Goal: Task Accomplishment & Management: Complete application form

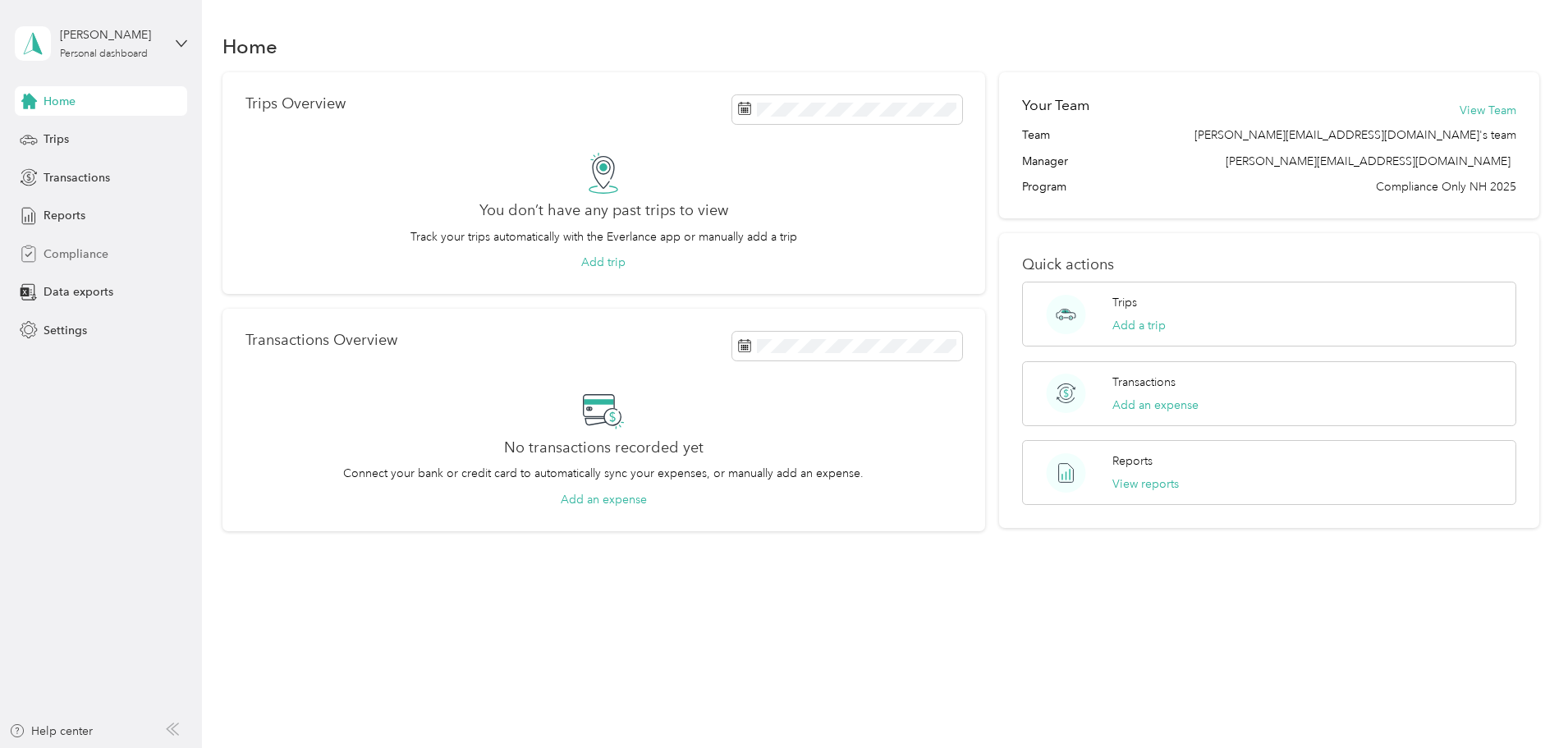
click at [63, 253] on span "Compliance" at bounding box center [76, 254] width 65 height 18
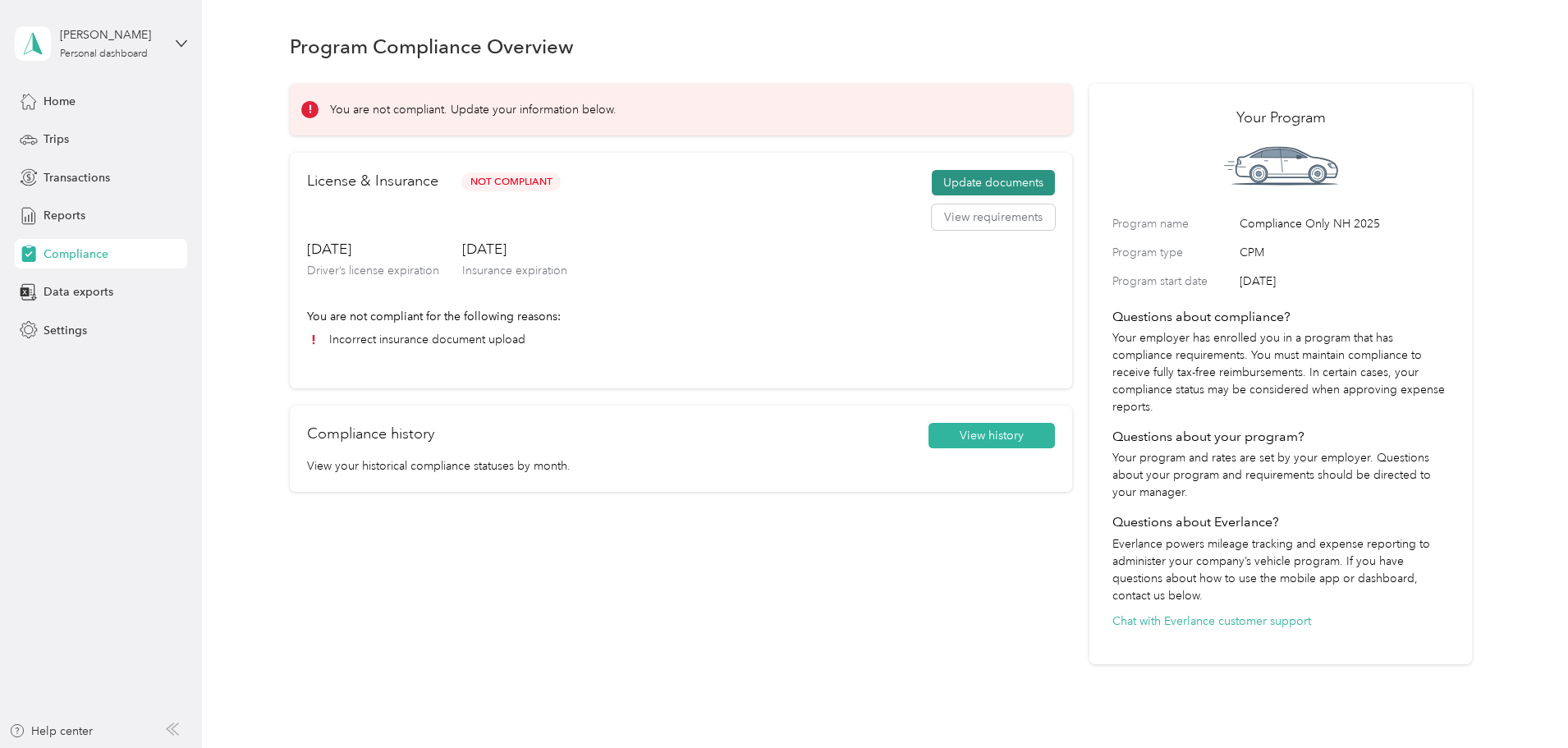
click at [965, 185] on button "Update documents" at bounding box center [992, 183] width 123 height 27
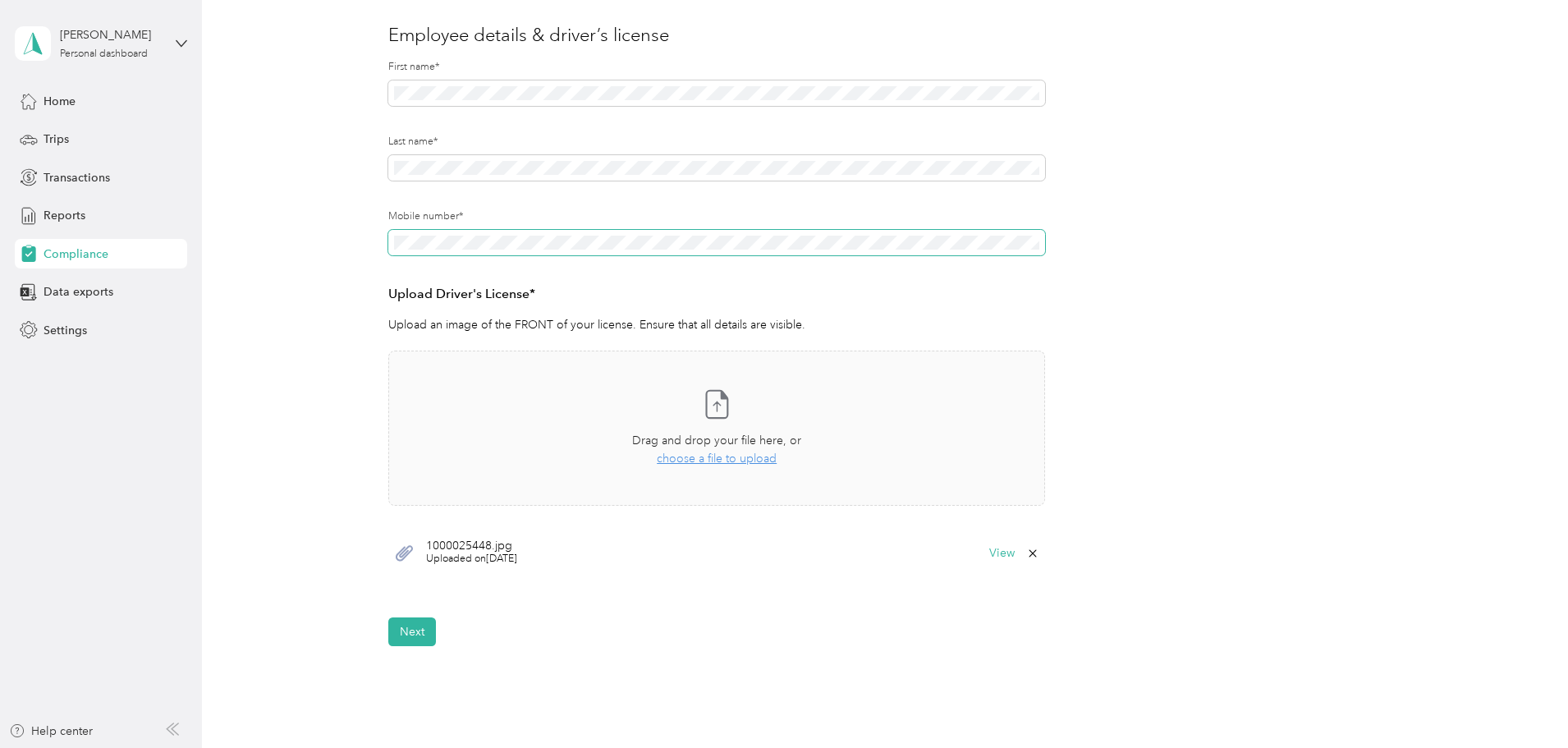
scroll to position [328, 0]
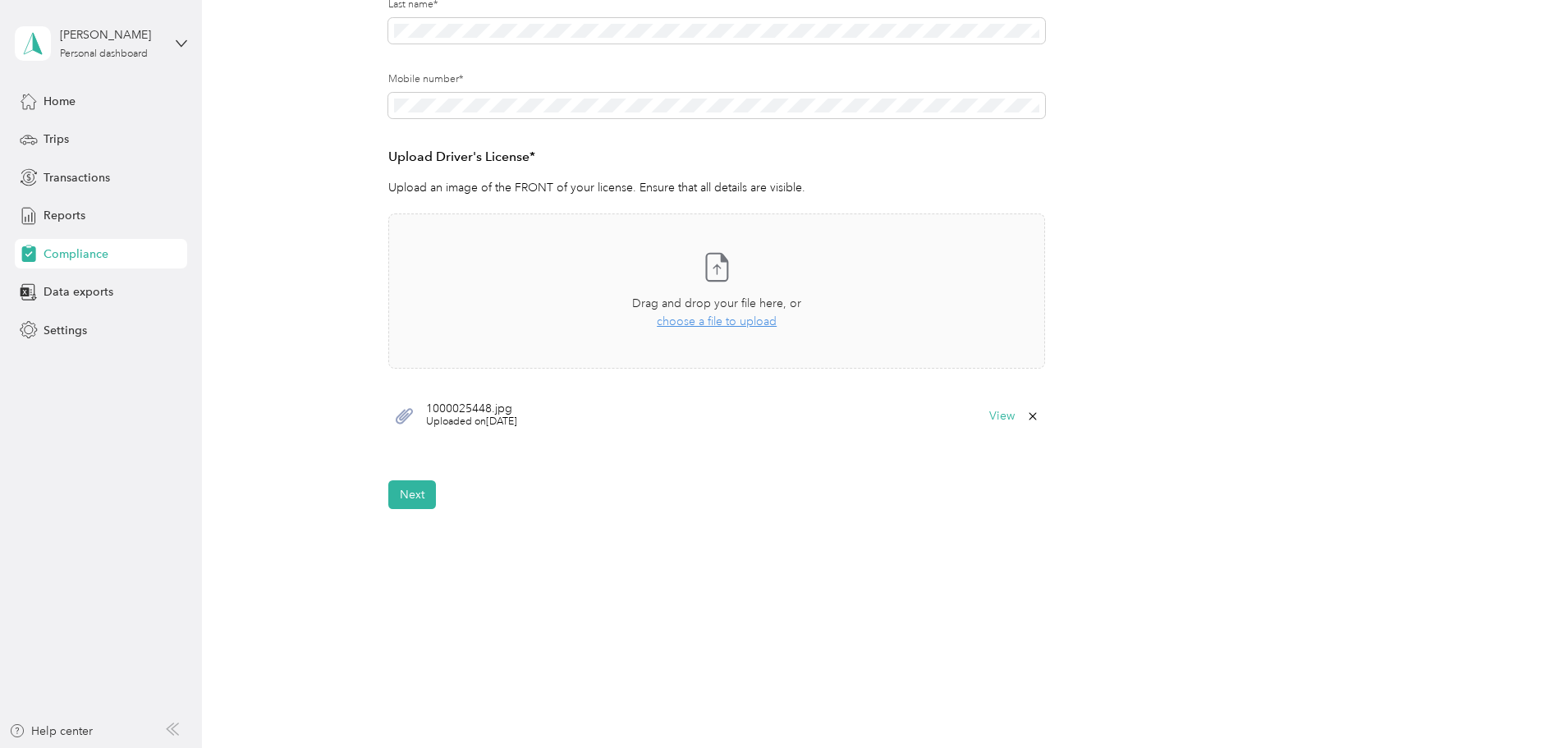
click at [409, 495] on button "Next" at bounding box center [411, 494] width 47 height 29
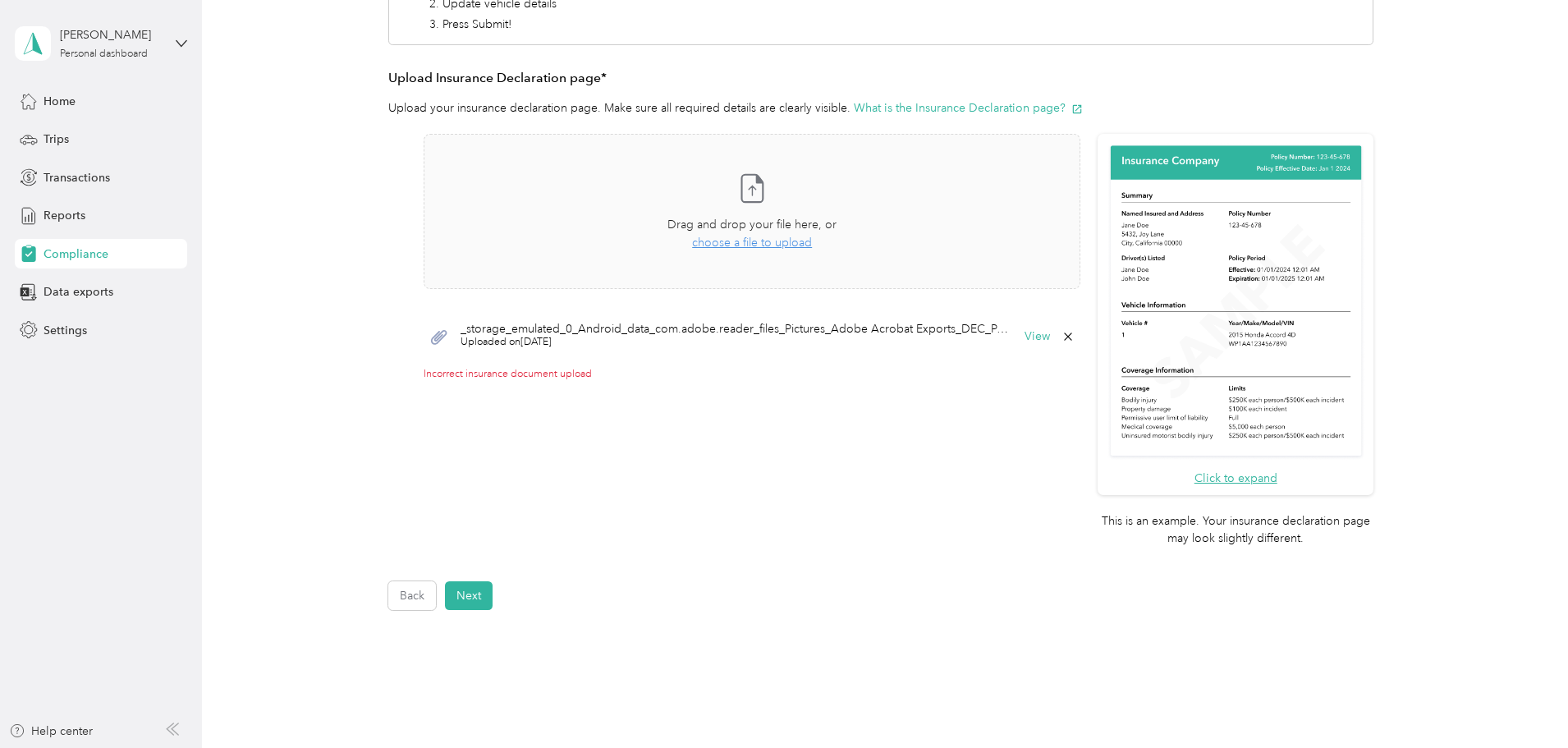
scroll to position [253, 0]
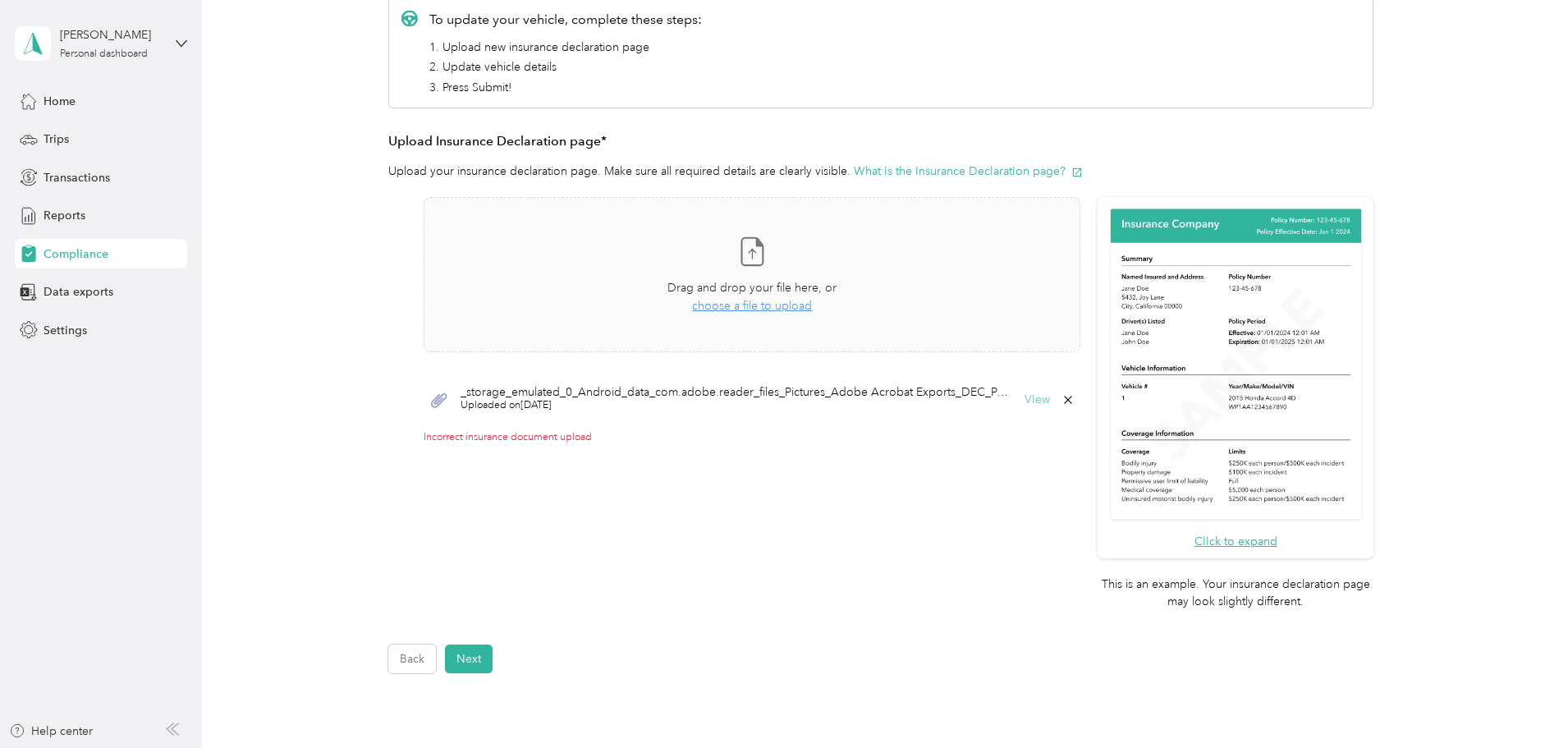
click at [1027, 401] on button "View" at bounding box center [1037, 400] width 26 height 12
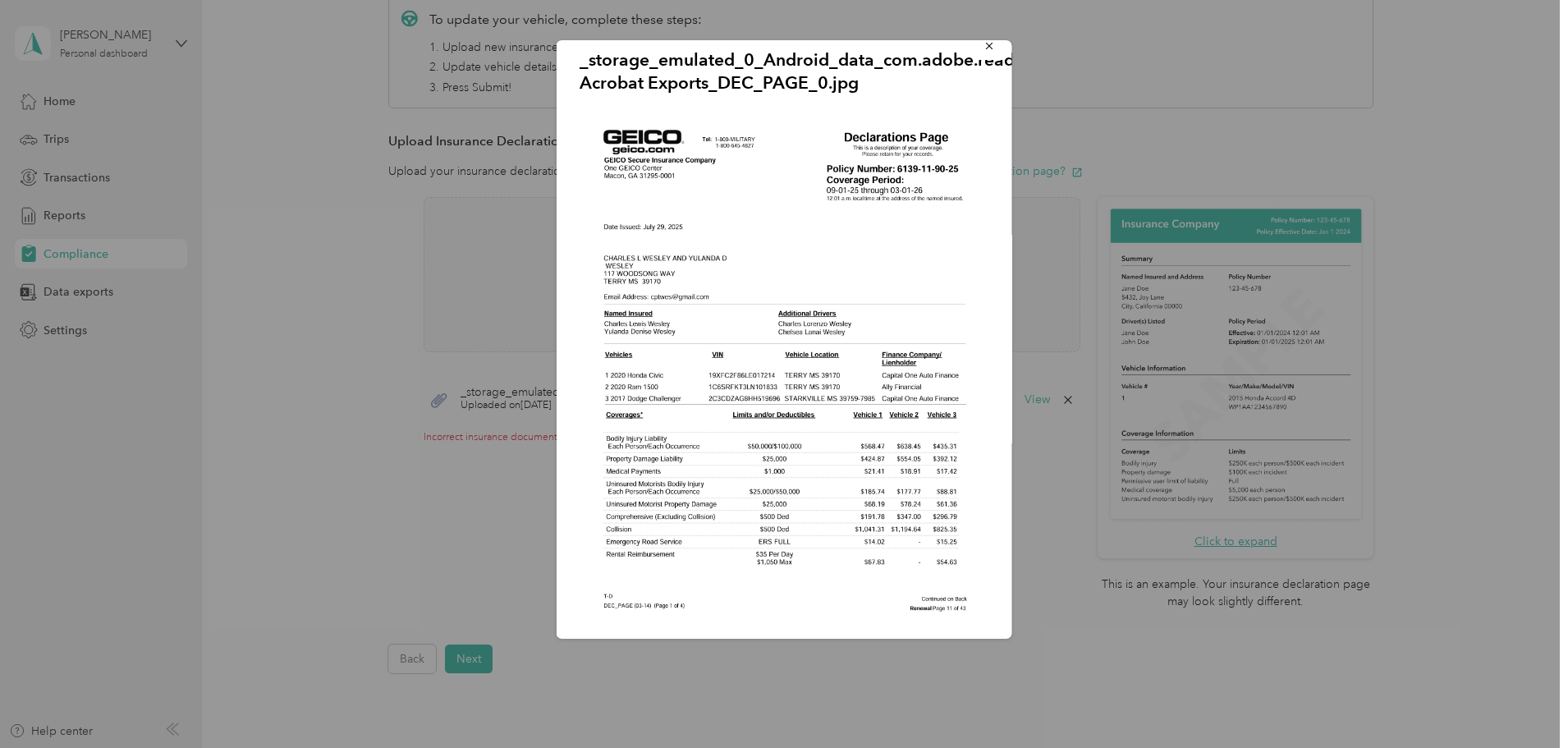
scroll to position [0, 0]
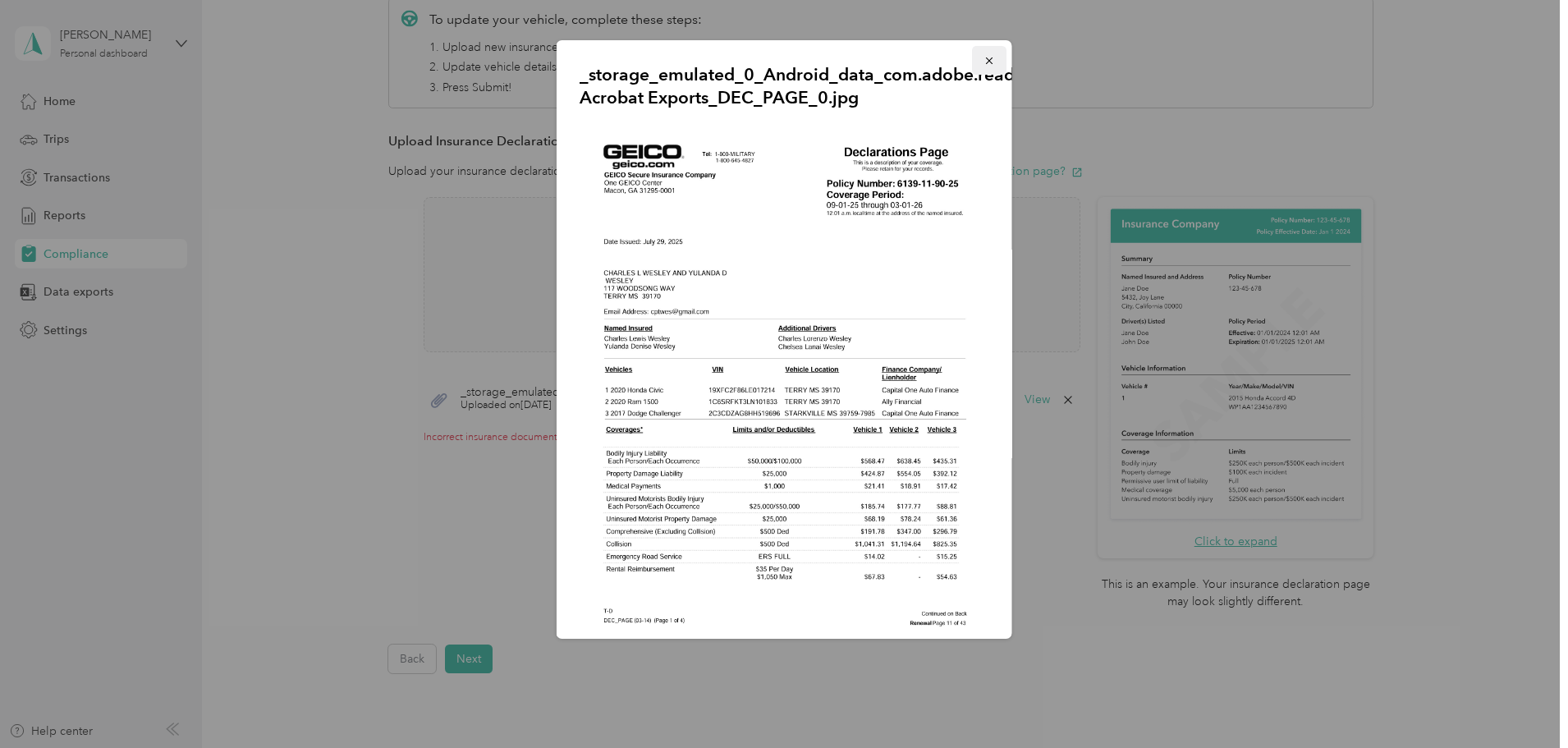
click at [982, 57] on button "button" at bounding box center [988, 60] width 34 height 29
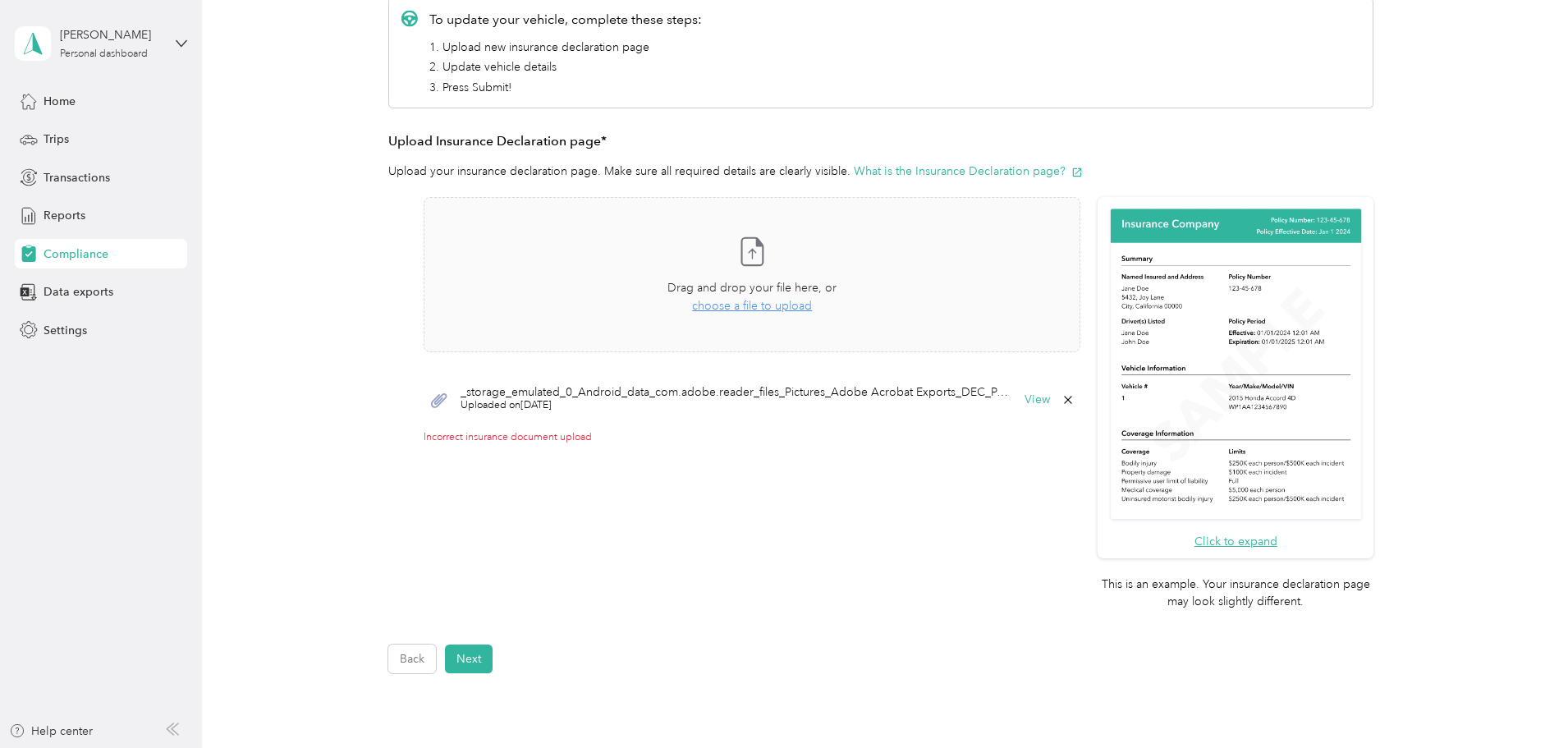
click at [1069, 400] on icon at bounding box center [1067, 399] width 13 height 13
click at [1025, 412] on button "Yes" at bounding box center [1025, 410] width 32 height 27
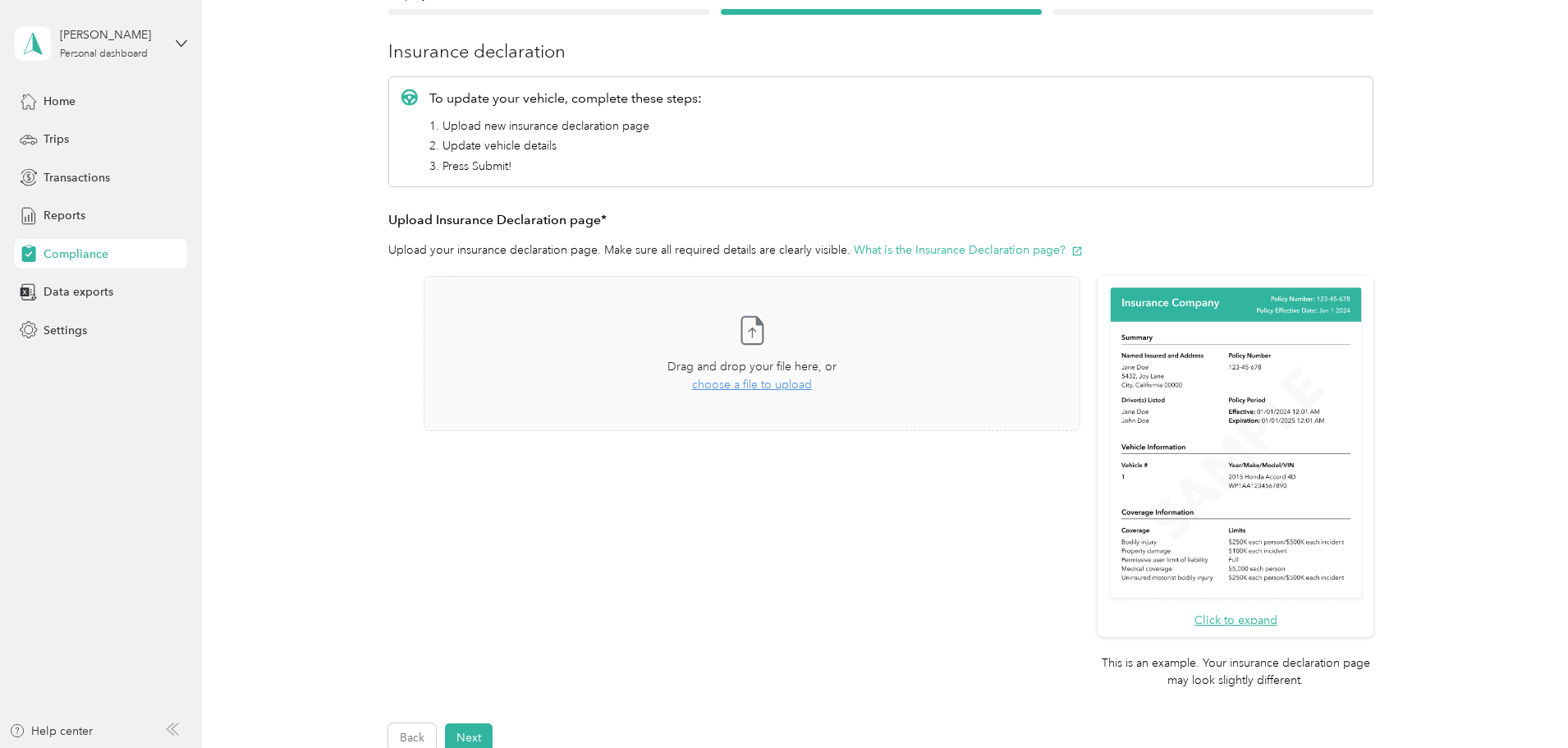
scroll to position [253, 0]
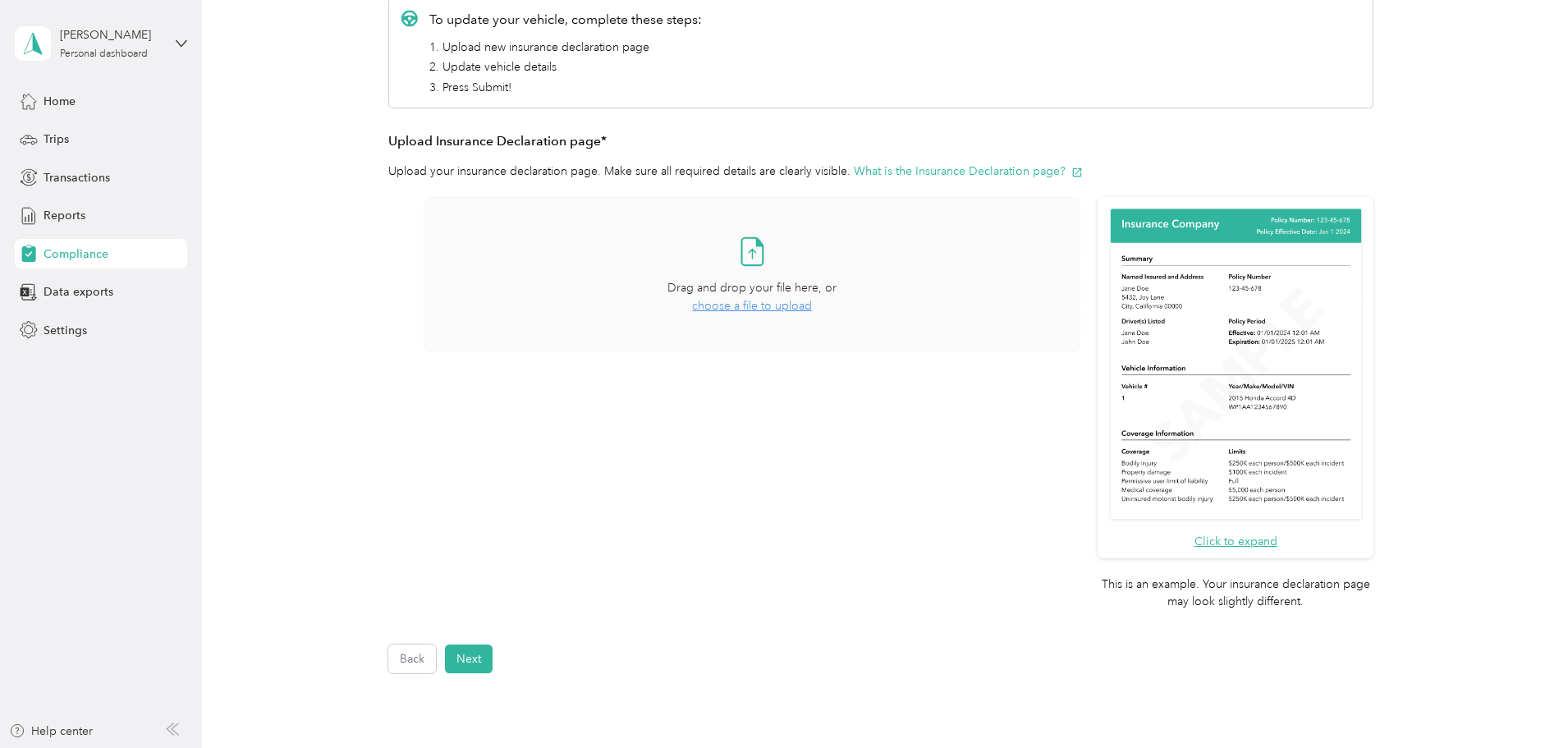
click at [802, 302] on span "choose a file to upload" at bounding box center [752, 306] width 120 height 14
click at [467, 659] on button "Next" at bounding box center [469, 658] width 47 height 29
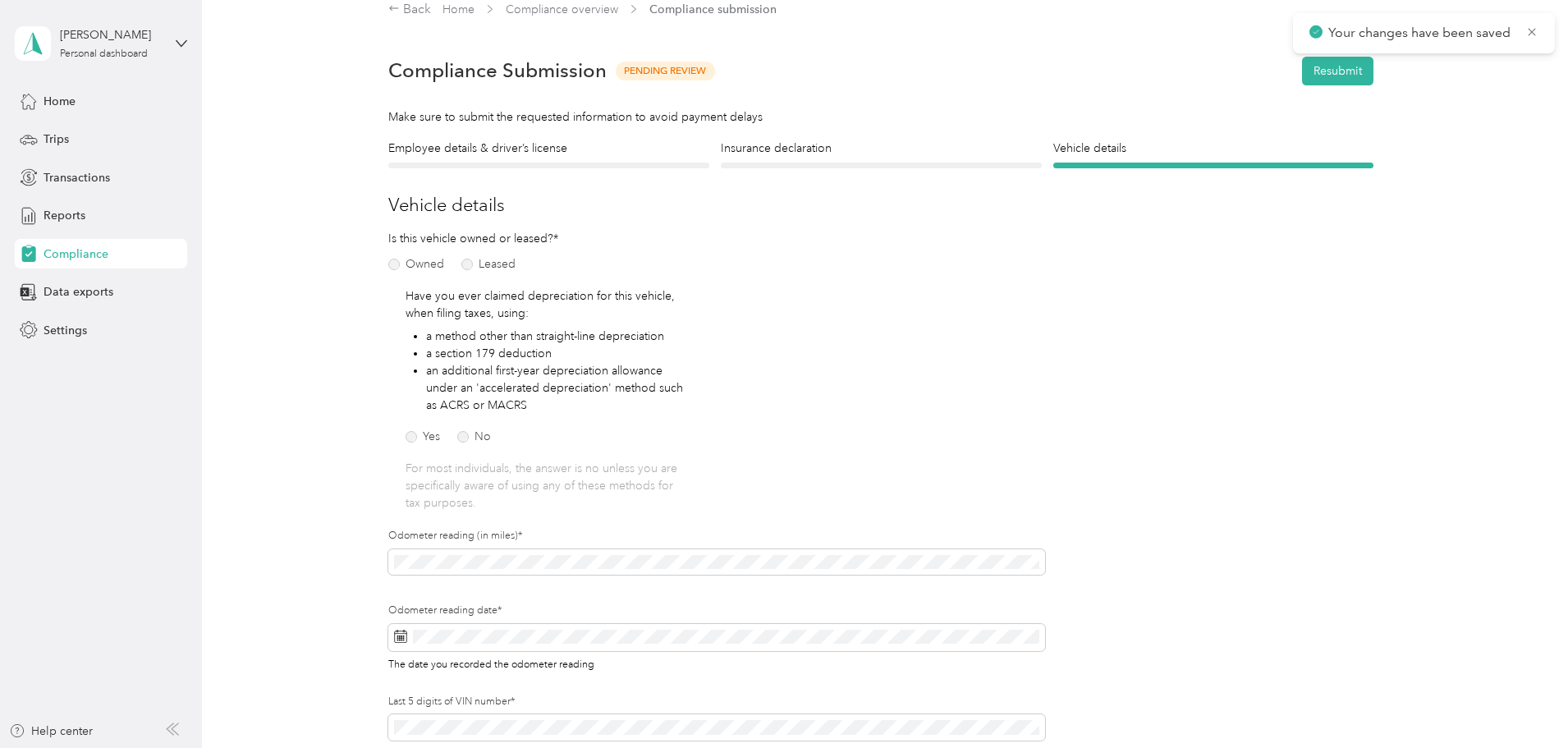
scroll to position [267, 0]
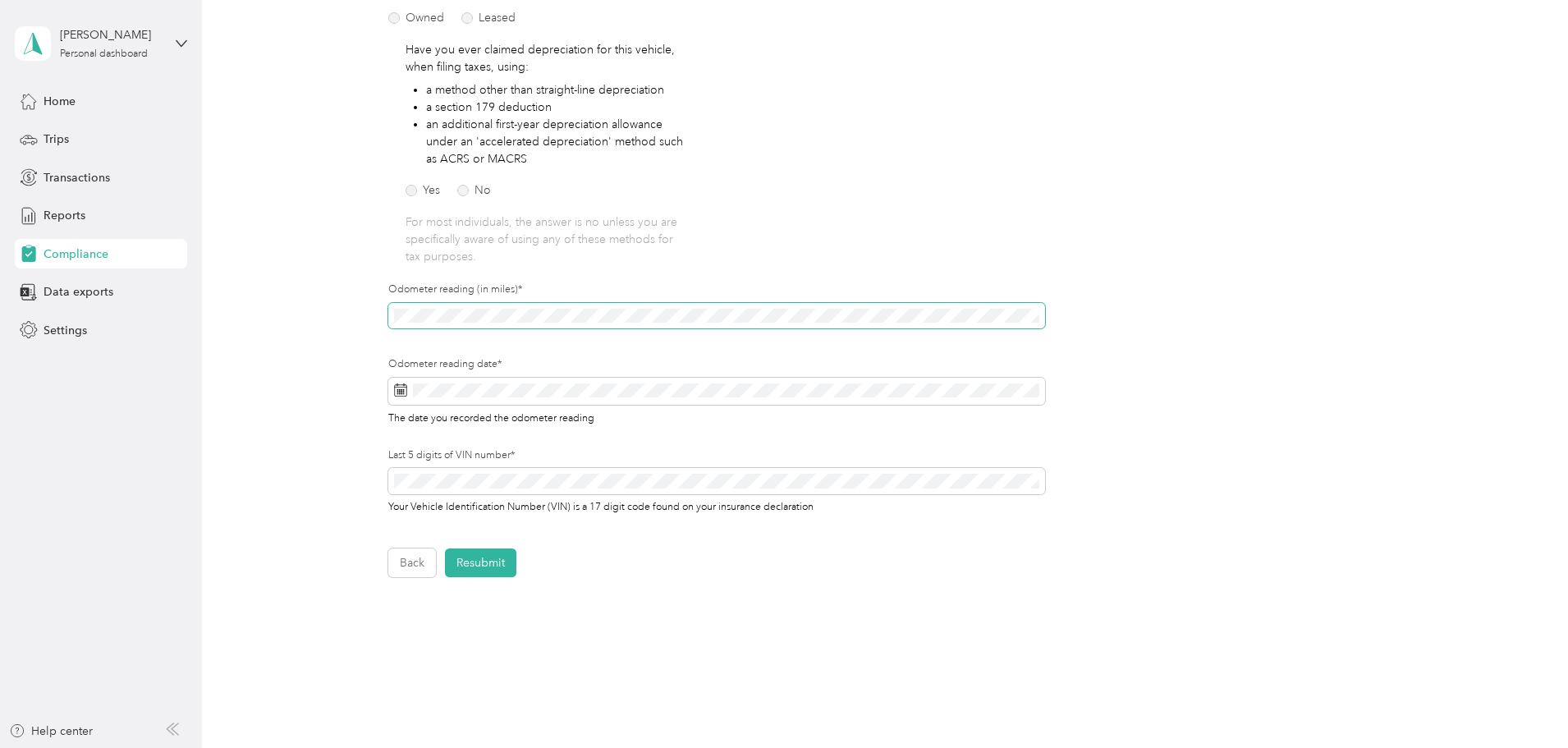
click at [376, 313] on div "Employee details & driver’s license License Insurance declaration Insurance Veh…" at bounding box center [880, 235] width 1182 height 684
click at [525, 400] on span at bounding box center [716, 392] width 657 height 28
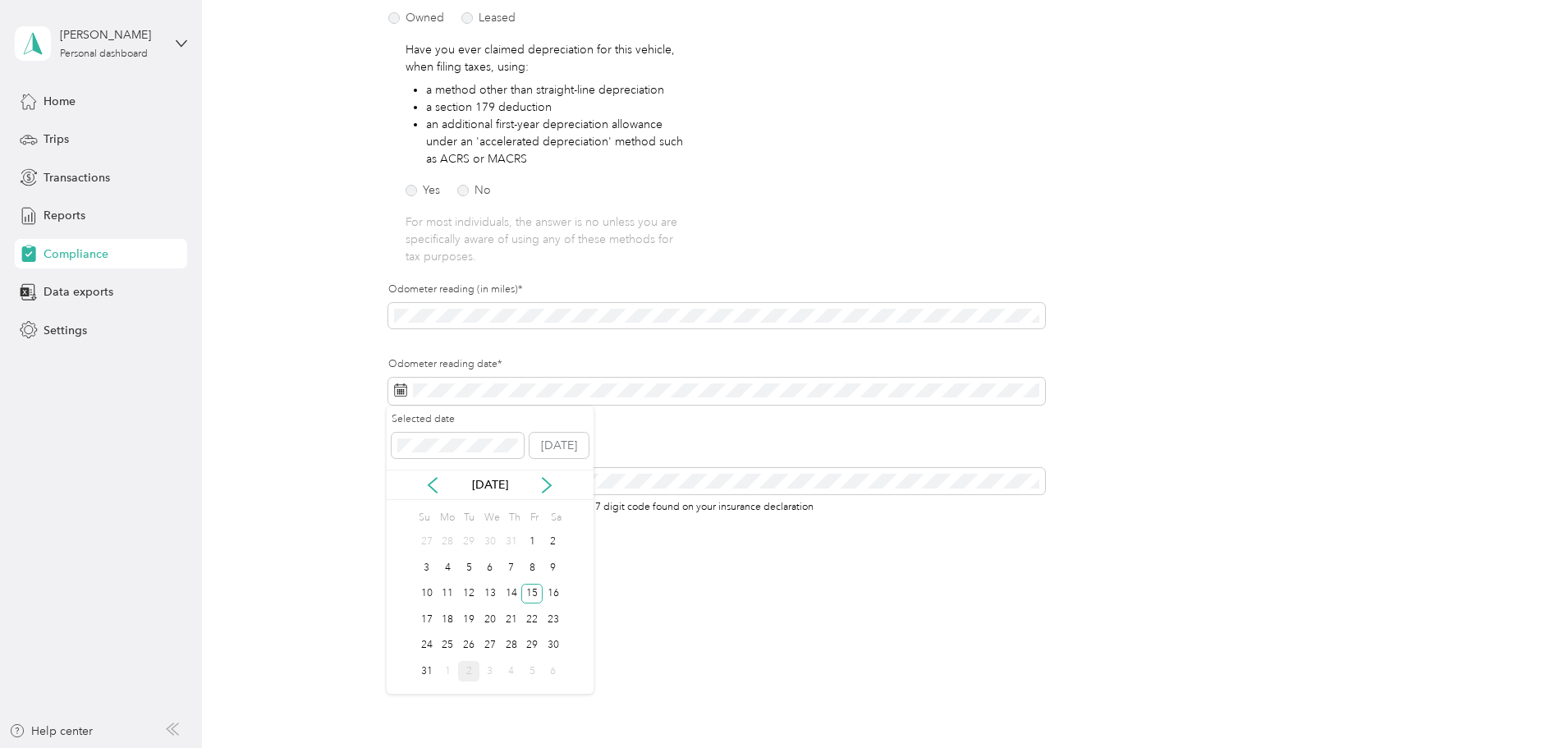
click at [471, 669] on div "2" at bounding box center [469, 670] width 22 height 21
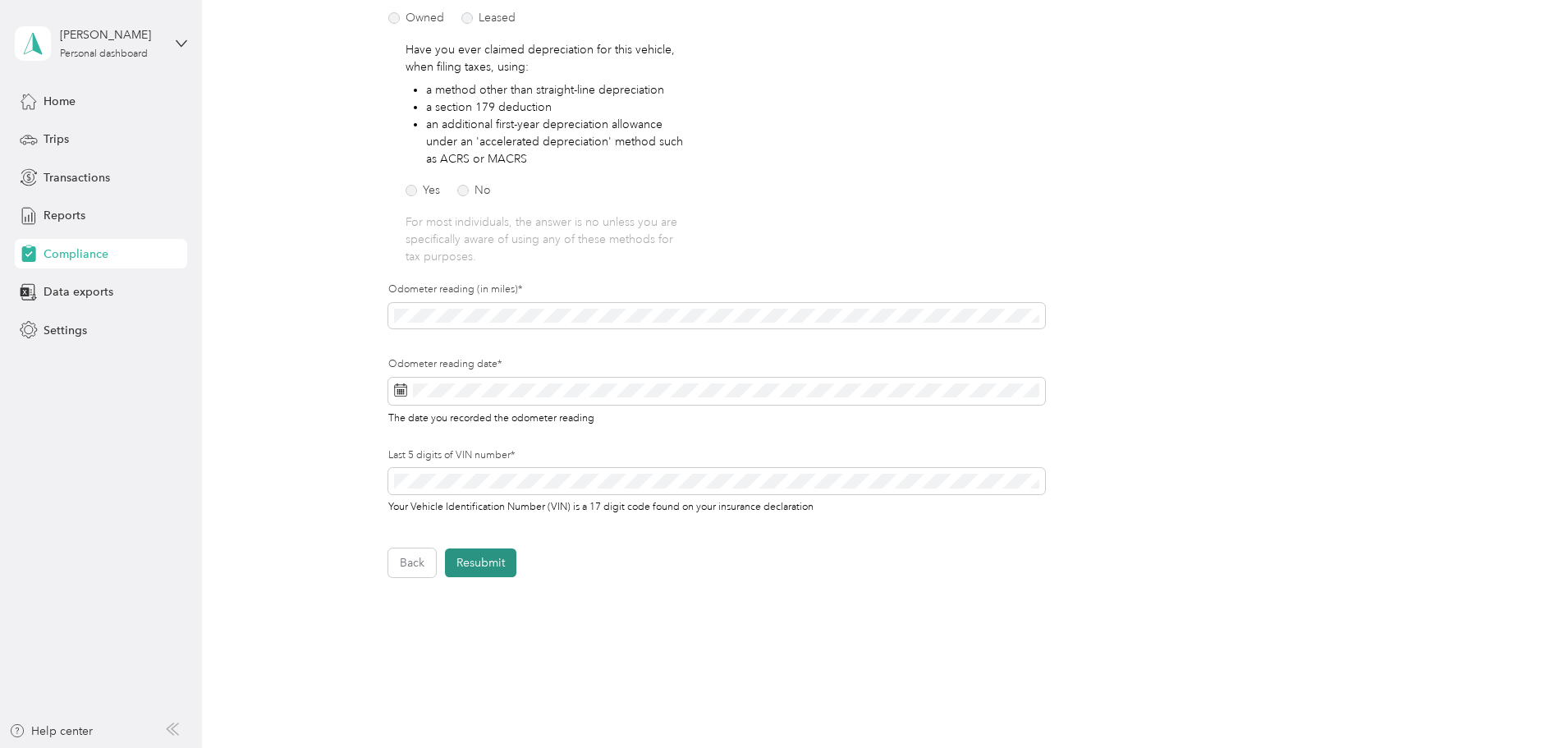
click at [476, 556] on button "Resubmit" at bounding box center [480, 562] width 72 height 29
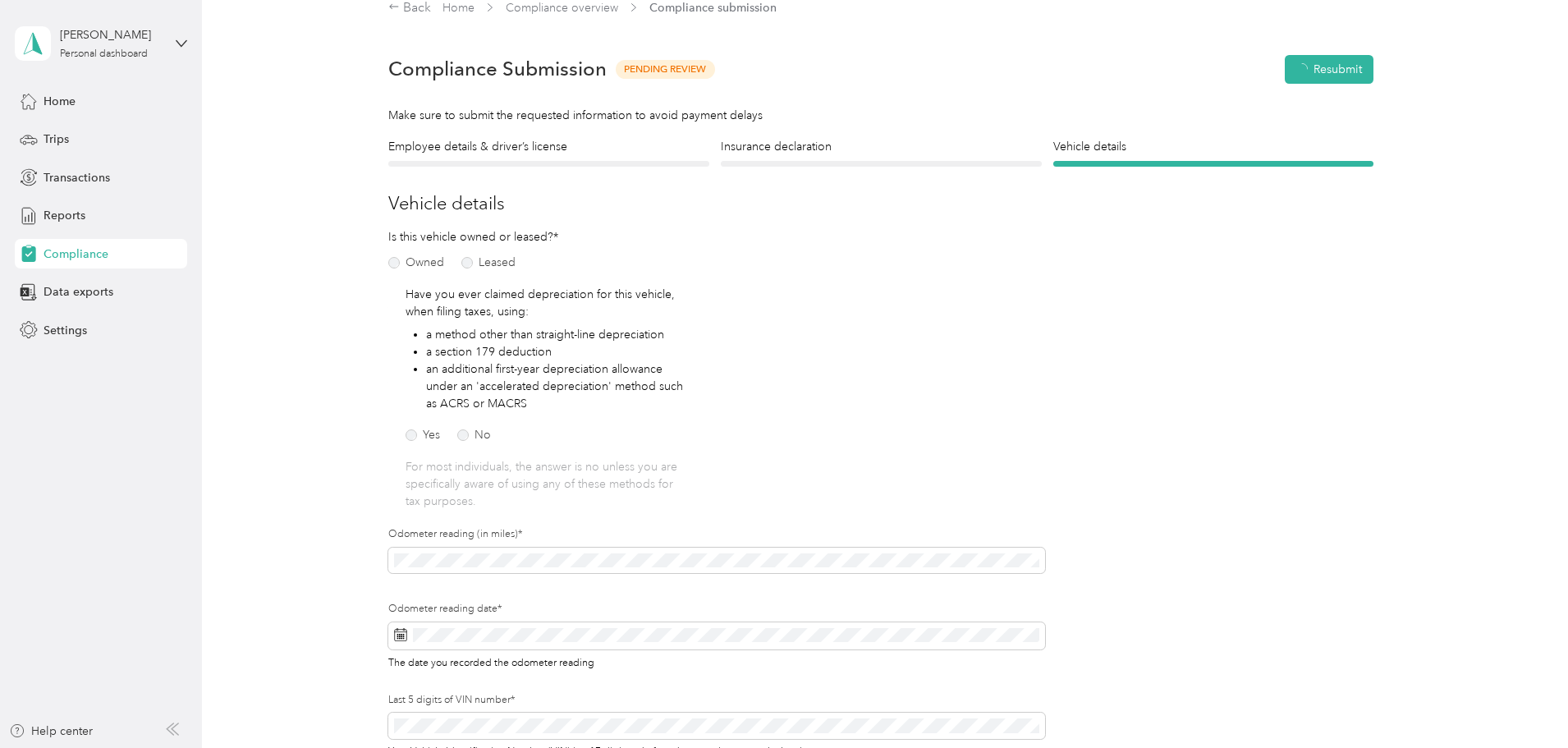
scroll to position [21, 0]
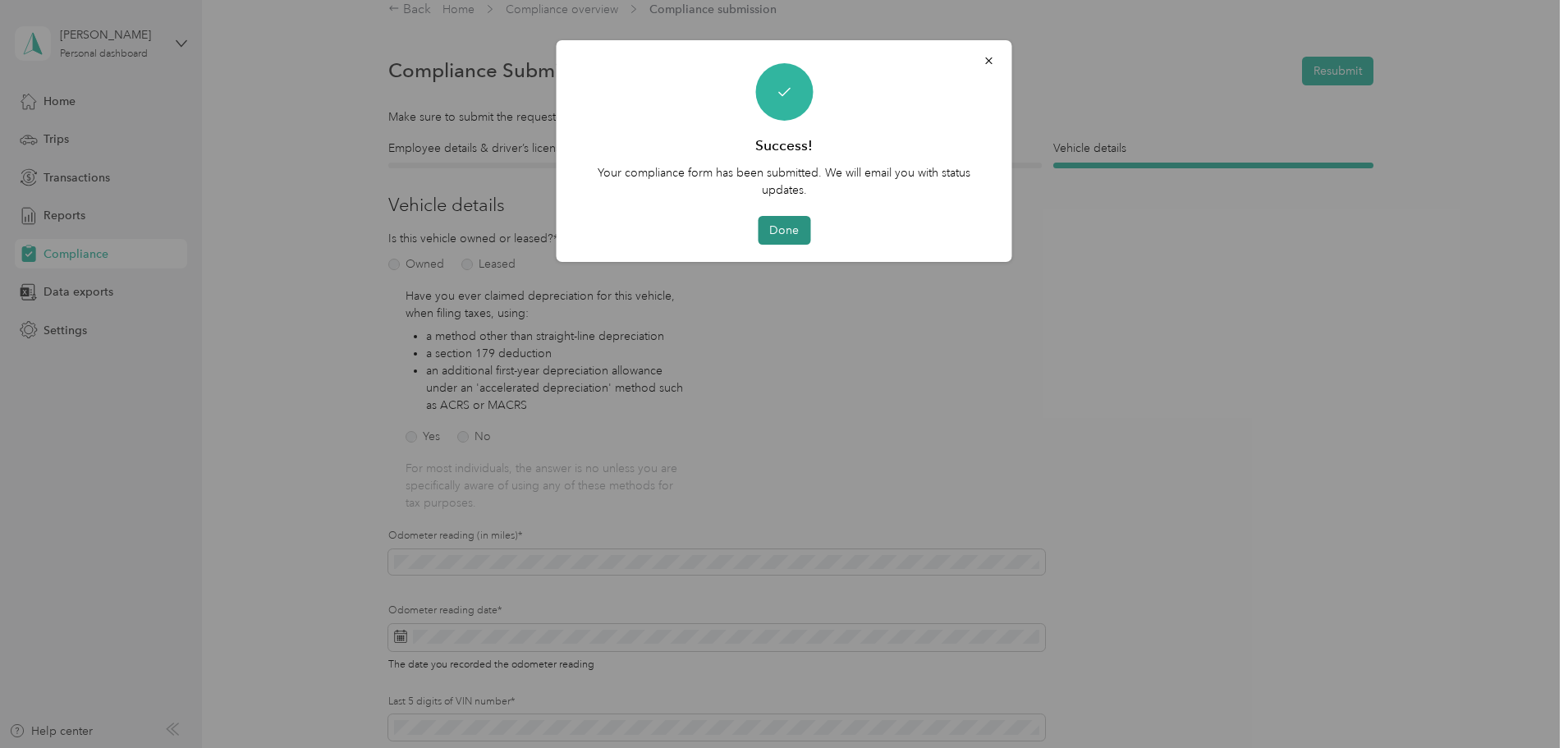
click at [793, 228] on button "Done" at bounding box center [784, 229] width 52 height 29
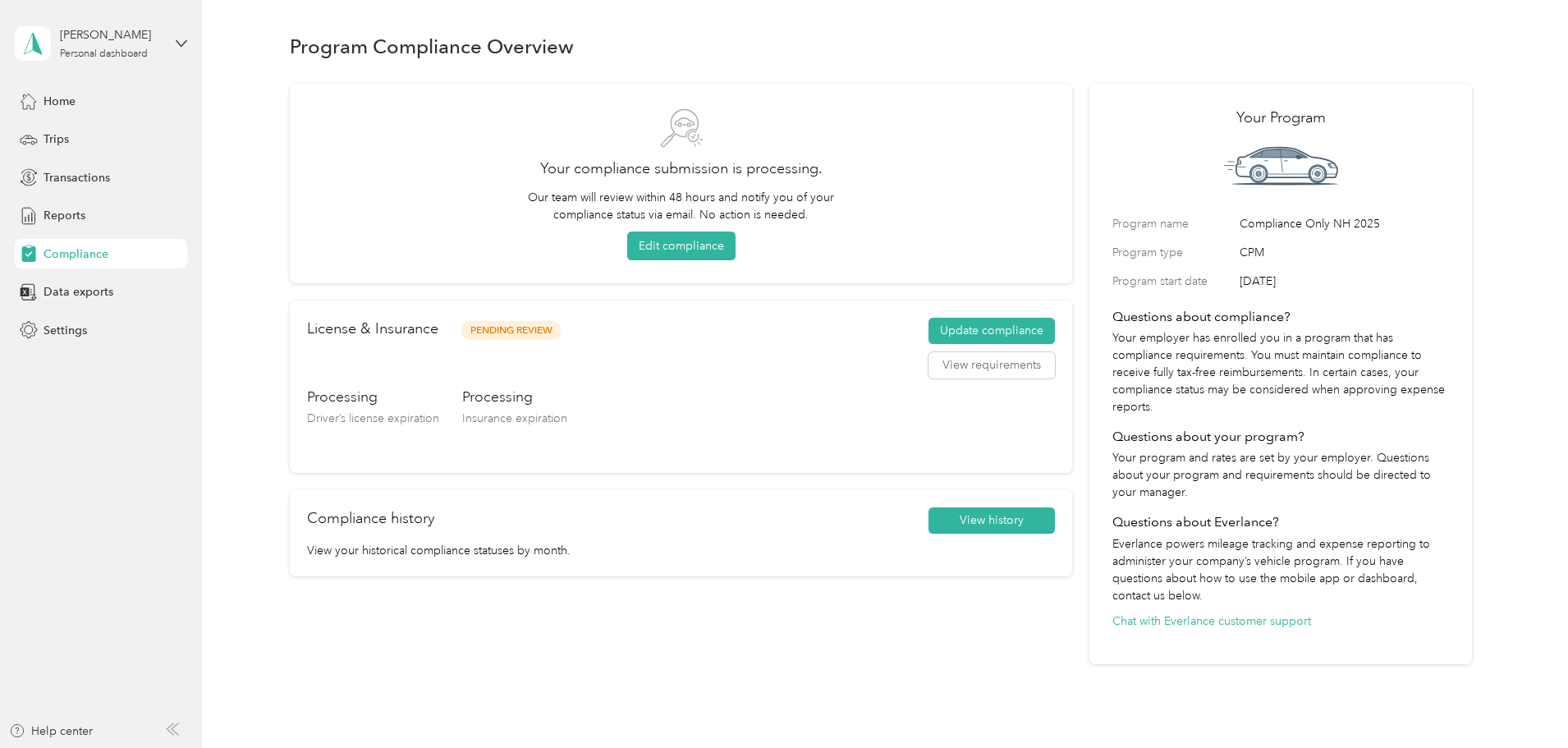
click at [699, 63] on section "Program Compliance Overview Your compliance submission is processing. Our team …" at bounding box center [880, 345] width 1182 height 635
